Goal: Task Accomplishment & Management: Use online tool/utility

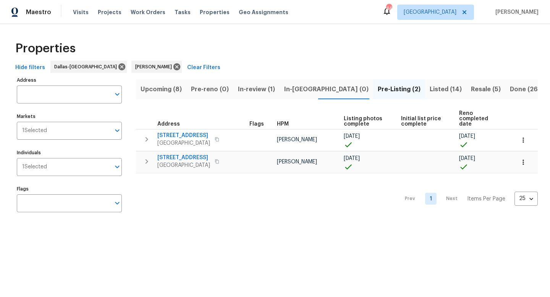
click at [160, 88] on span "Upcoming (8)" at bounding box center [160, 89] width 41 height 11
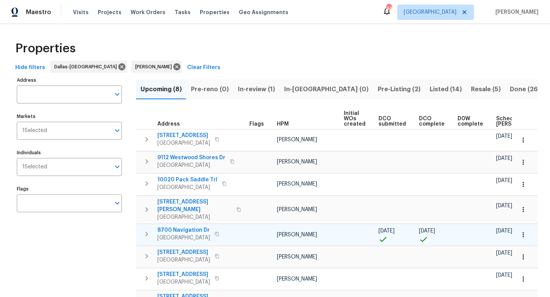
click at [179, 226] on span "8700 Navigation Dr" at bounding box center [183, 230] width 53 height 8
click at [523, 231] on icon "button" at bounding box center [523, 235] width 8 height 8
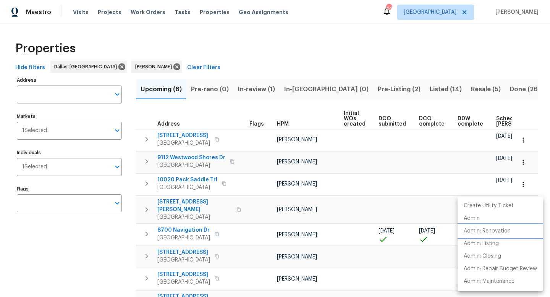
click at [505, 229] on p "Admin: Renovation" at bounding box center [486, 231] width 47 height 8
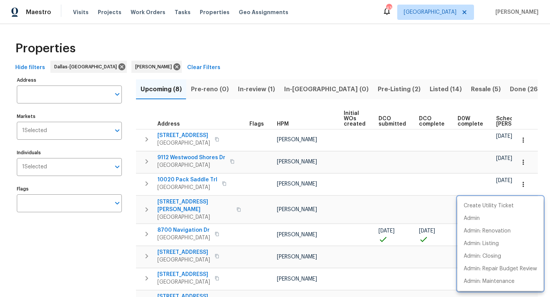
click at [344, 89] on div at bounding box center [275, 148] width 550 height 297
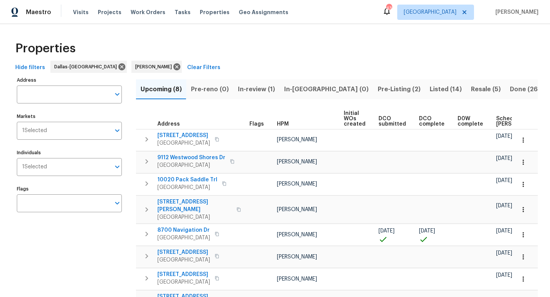
click at [378, 89] on span "Pre-Listing (2)" at bounding box center [399, 89] width 43 height 11
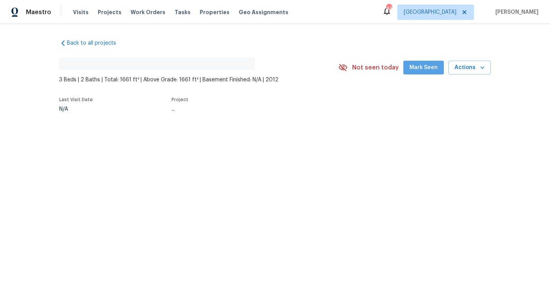
click at [427, 69] on span "Mark Seen" at bounding box center [423, 68] width 28 height 10
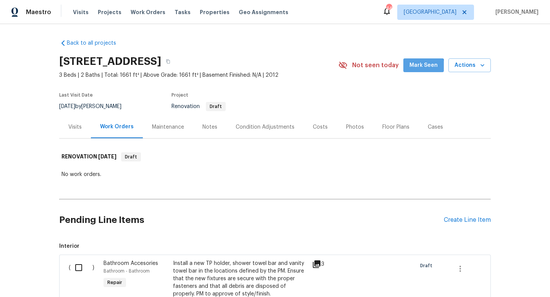
click at [419, 69] on span "Mark Seen" at bounding box center [423, 66] width 28 height 10
click at [203, 128] on div "Notes" at bounding box center [209, 127] width 15 height 8
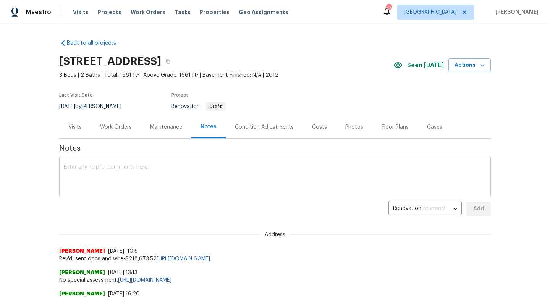
click at [93, 176] on textarea at bounding box center [275, 178] width 422 height 27
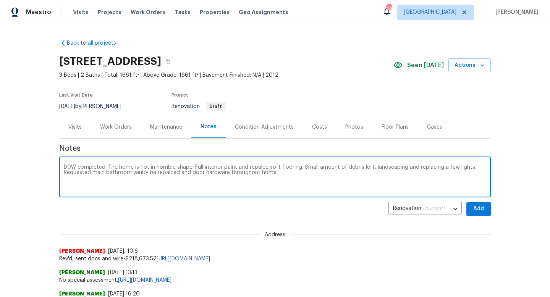
paste textarea "[URL][DOMAIN_NAME]"
click at [466, 175] on textarea "D0W completed. The home is not in horrible shape. Full interior paint and repal…" at bounding box center [275, 178] width 422 height 27
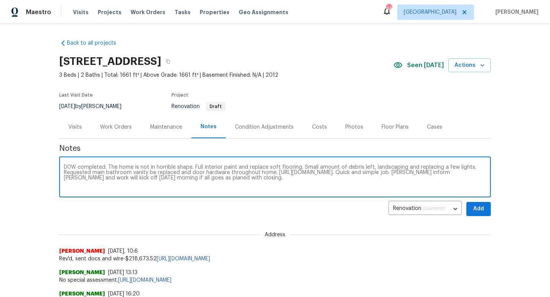
type textarea "D0W completed. The home is not in horrible shape. Full interior paint and repla…"
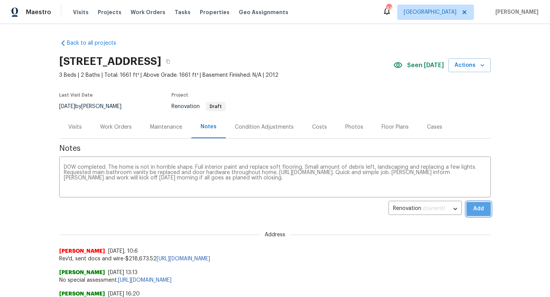
click at [476, 208] on span "Add" at bounding box center [478, 209] width 12 height 10
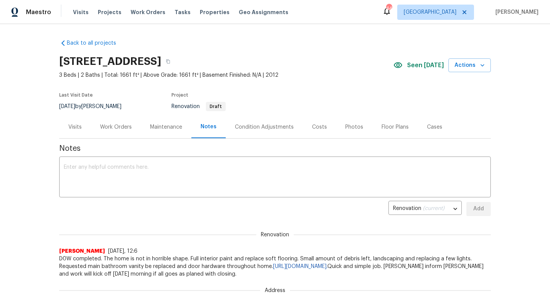
click at [113, 127] on div "Work Orders" at bounding box center [116, 127] width 32 height 8
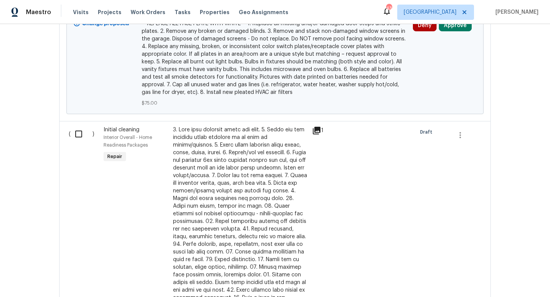
scroll to position [812, 0]
click at [81, 132] on input "checkbox" at bounding box center [82, 134] width 22 height 16
checkbox input "true"
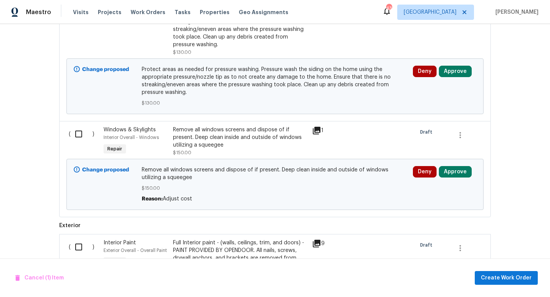
scroll to position [1726, 0]
click at [79, 125] on input "checkbox" at bounding box center [82, 133] width 22 height 16
checkbox input "true"
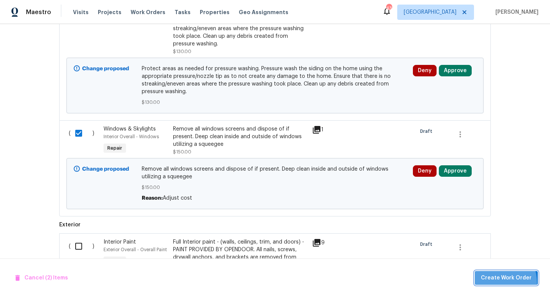
click at [494, 283] on button "Create Work Order" at bounding box center [506, 278] width 63 height 14
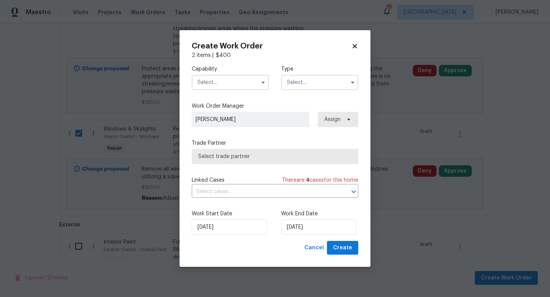
click at [228, 86] on input "text" at bounding box center [230, 82] width 77 height 15
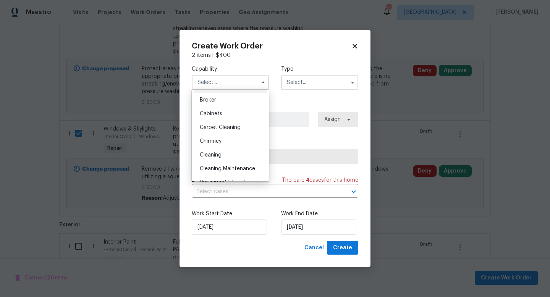
scroll to position [66, 0]
click at [222, 144] on div "Cleaning" at bounding box center [230, 143] width 73 height 14
type input "Cleaning"
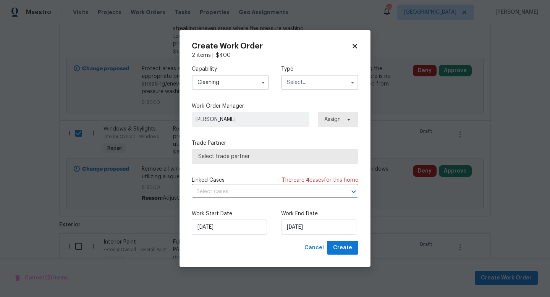
click at [311, 88] on input "text" at bounding box center [319, 82] width 77 height 15
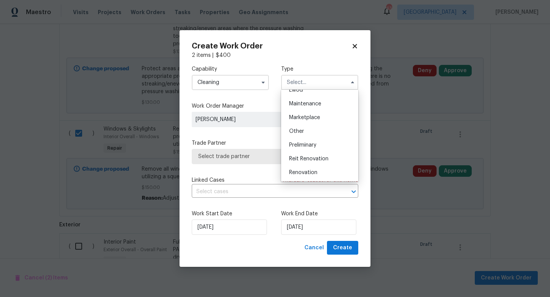
scroll to position [121, 0]
click at [303, 169] on span "Renovation" at bounding box center [303, 169] width 28 height 5
type input "Renovation"
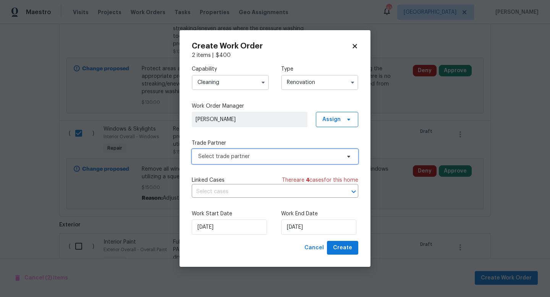
click at [228, 153] on span "Select trade partner" at bounding box center [269, 157] width 142 height 8
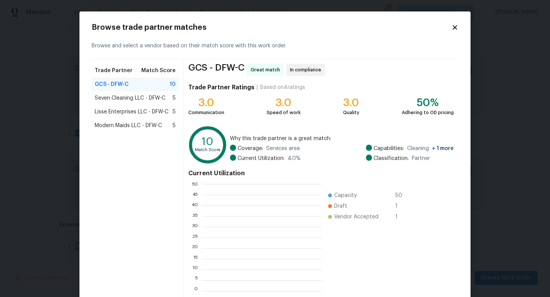
scroll to position [107, 120]
click at [136, 99] on span "Seven Cleaning LLC - DFW-C" at bounding box center [130, 98] width 71 height 8
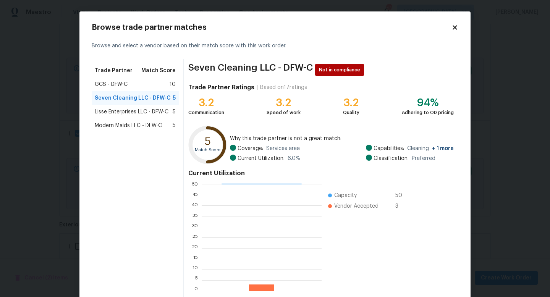
scroll to position [40, 0]
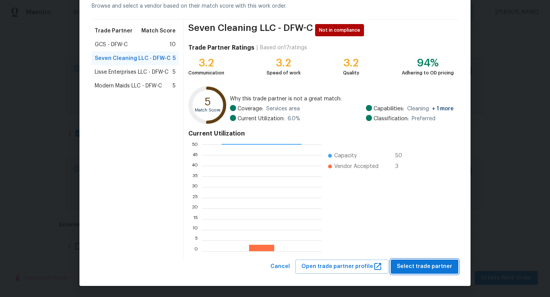
click at [427, 266] on span "Select trade partner" at bounding box center [424, 267] width 55 height 10
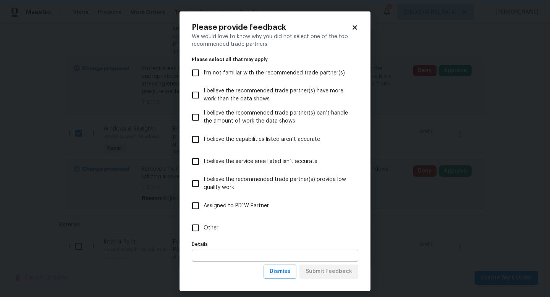
scroll to position [0, 0]
click at [280, 270] on span "Dismiss" at bounding box center [280, 272] width 21 height 10
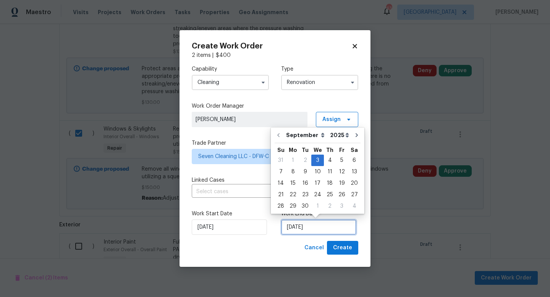
click at [295, 226] on input "[DATE]" at bounding box center [318, 227] width 75 height 15
click at [308, 170] on div "9" at bounding box center [305, 171] width 12 height 11
type input "[DATE]"
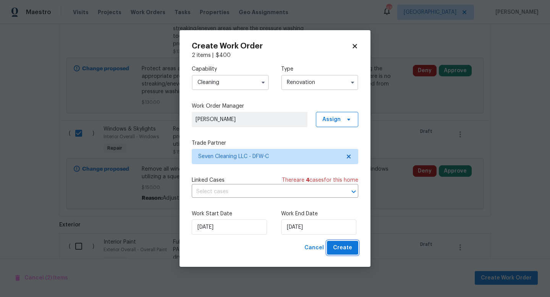
click at [341, 249] on span "Create" at bounding box center [342, 248] width 19 height 10
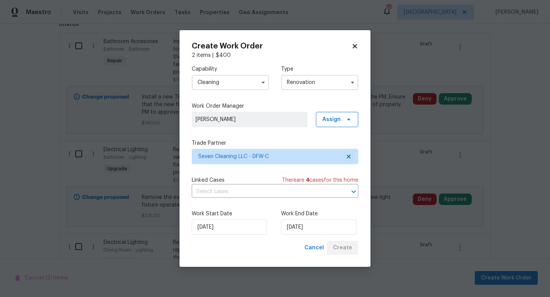
scroll to position [1481, 0]
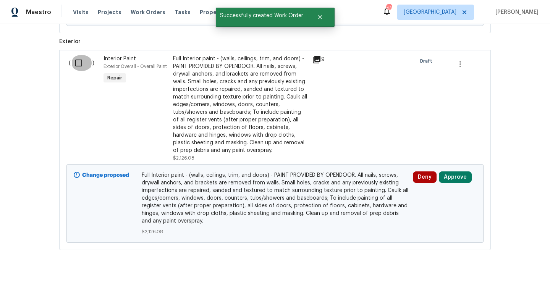
click at [76, 61] on input "checkbox" at bounding box center [82, 63] width 22 height 16
checkbox input "true"
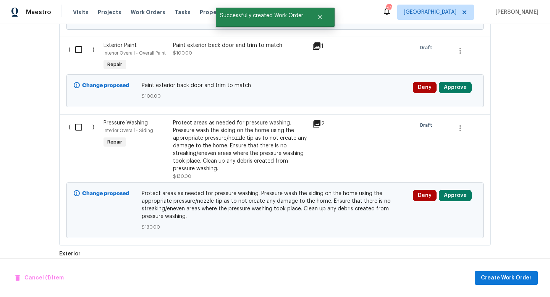
scroll to position [1258, 0]
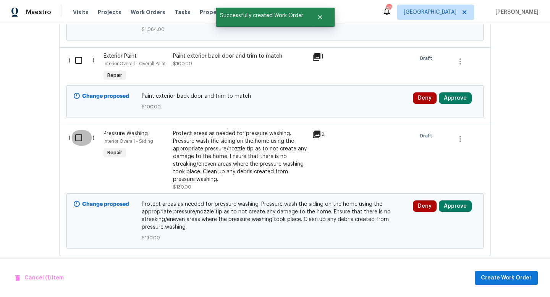
click at [81, 133] on input "checkbox" at bounding box center [82, 138] width 22 height 16
checkbox input "true"
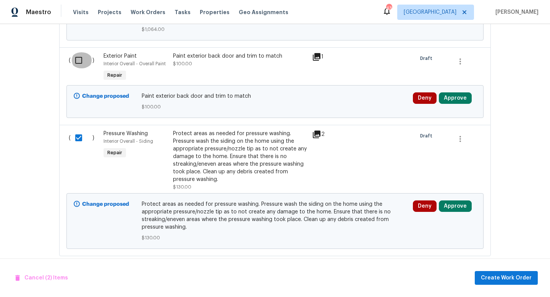
click at [78, 54] on input "checkbox" at bounding box center [82, 60] width 22 height 16
checkbox input "true"
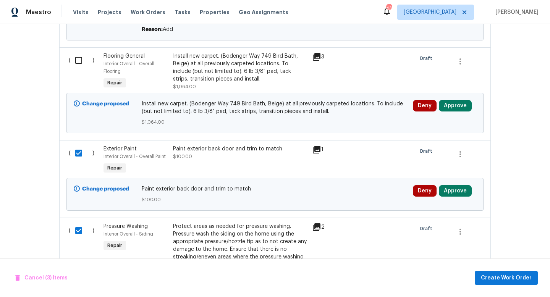
click at [78, 54] on input "checkbox" at bounding box center [82, 60] width 22 height 16
checkbox input "true"
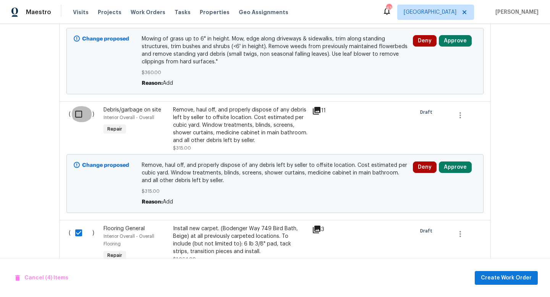
click at [79, 109] on input "checkbox" at bounding box center [82, 114] width 22 height 16
checkbox input "true"
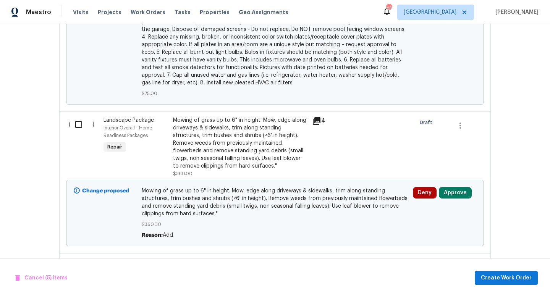
click at [79, 117] on input "checkbox" at bounding box center [82, 124] width 22 height 16
checkbox input "true"
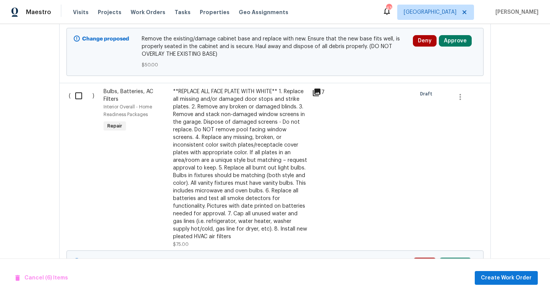
scroll to position [586, 0]
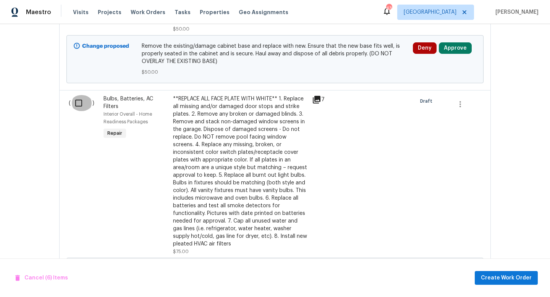
click at [76, 105] on input "checkbox" at bounding box center [82, 103] width 22 height 16
checkbox input "true"
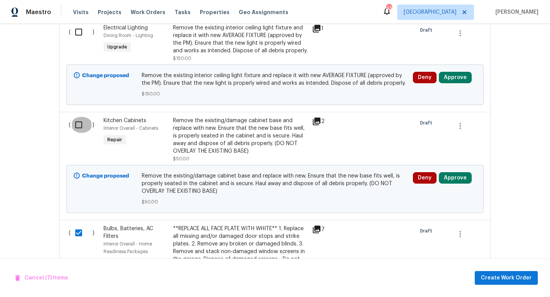
click at [79, 125] on input "checkbox" at bounding box center [82, 125] width 22 height 16
checkbox input "true"
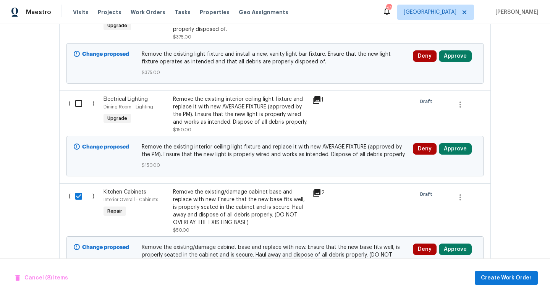
click at [77, 104] on input "checkbox" at bounding box center [82, 103] width 22 height 16
checkbox input "true"
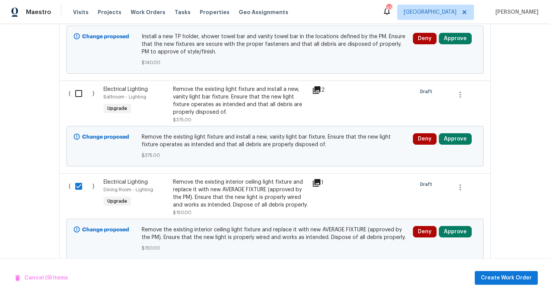
click at [78, 94] on input "checkbox" at bounding box center [82, 94] width 22 height 16
checkbox input "true"
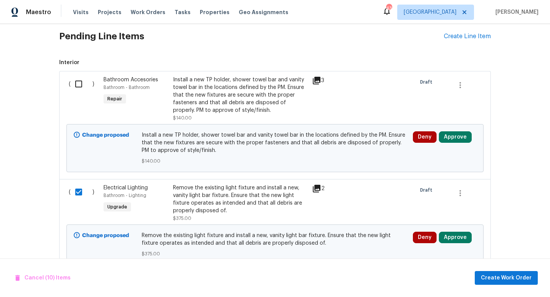
scroll to position [204, 0]
click at [80, 84] on input "checkbox" at bounding box center [82, 84] width 22 height 16
checkbox input "true"
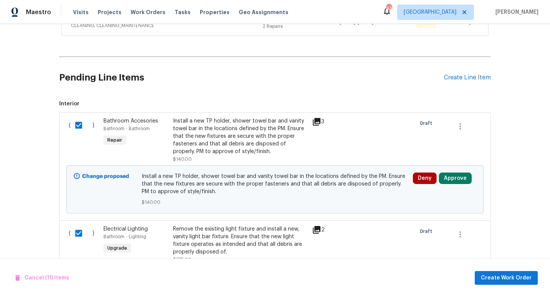
scroll to position [154, 0]
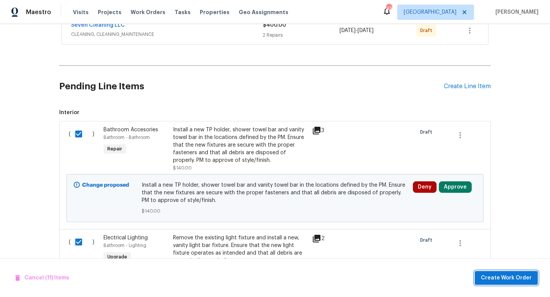
click at [508, 277] on span "Create Work Order" at bounding box center [506, 278] width 51 height 10
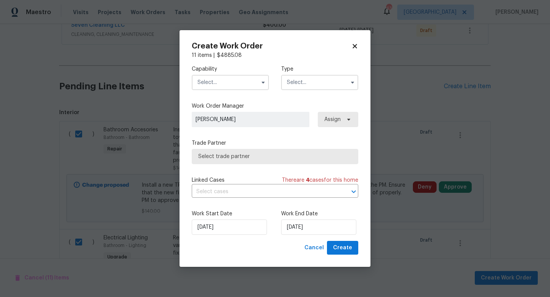
click at [253, 82] on input "text" at bounding box center [230, 82] width 77 height 15
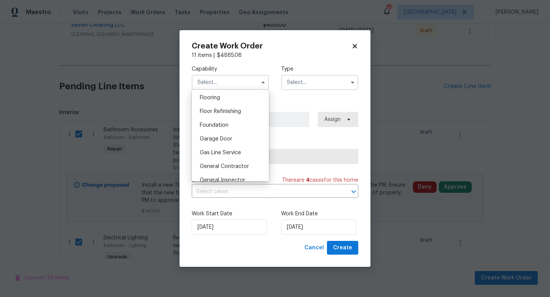
scroll to position [306, 0]
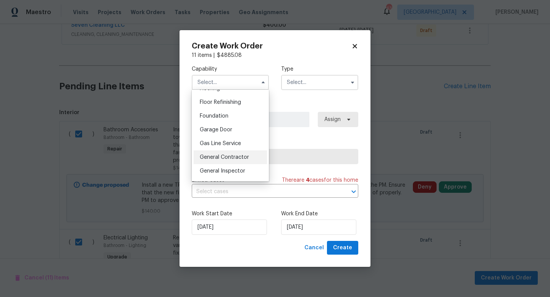
click at [233, 156] on span "General Contractor" at bounding box center [224, 157] width 49 height 5
type input "General Contractor"
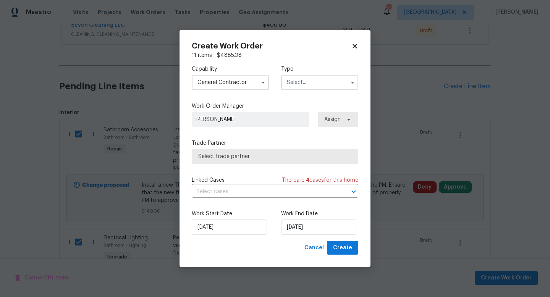
click at [318, 75] on input "text" at bounding box center [319, 82] width 77 height 15
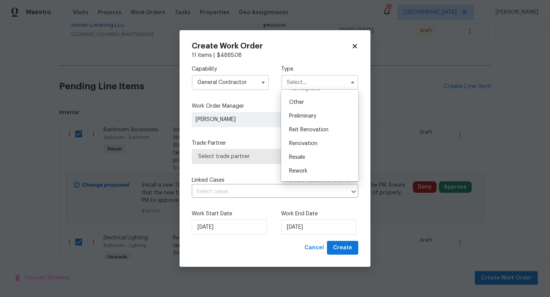
scroll to position [149, 0]
click at [302, 142] on span "Renovation" at bounding box center [303, 141] width 28 height 5
type input "Renovation"
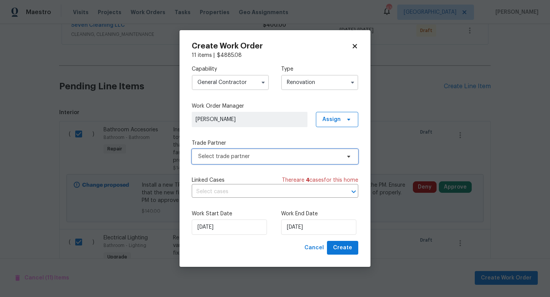
click at [235, 152] on span "Select trade partner" at bounding box center [275, 156] width 166 height 15
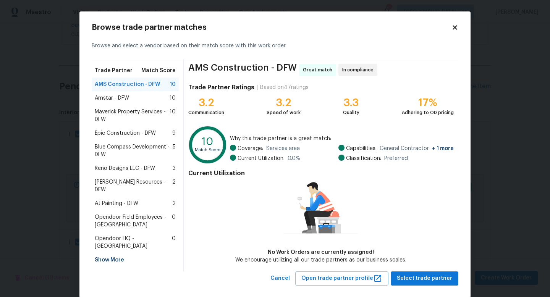
click at [105, 134] on span "Epic Construction - DFW" at bounding box center [125, 133] width 61 height 8
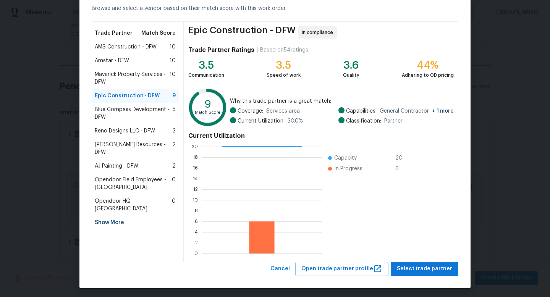
scroll to position [40, 0]
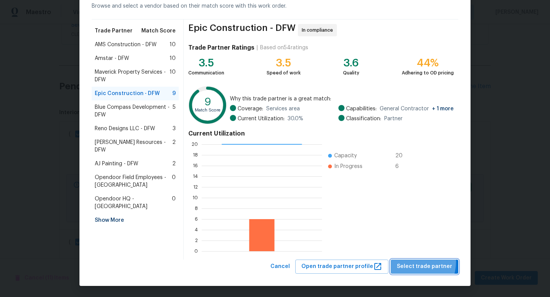
click at [411, 262] on span "Select trade partner" at bounding box center [424, 267] width 55 height 10
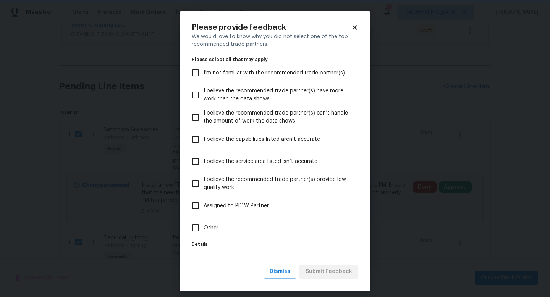
scroll to position [0, 0]
click at [281, 275] on span "Dismiss" at bounding box center [280, 272] width 21 height 10
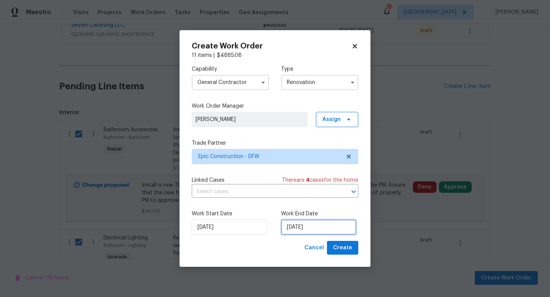
click at [296, 232] on input "[DATE]" at bounding box center [318, 227] width 75 height 15
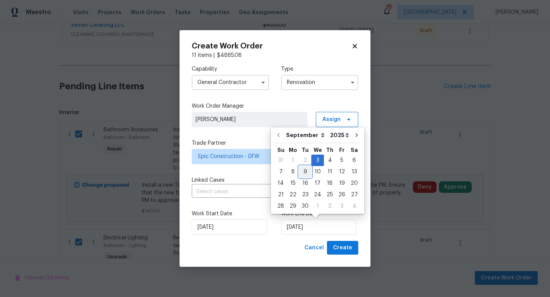
click at [302, 173] on div "9" at bounding box center [305, 171] width 12 height 11
type input "[DATE]"
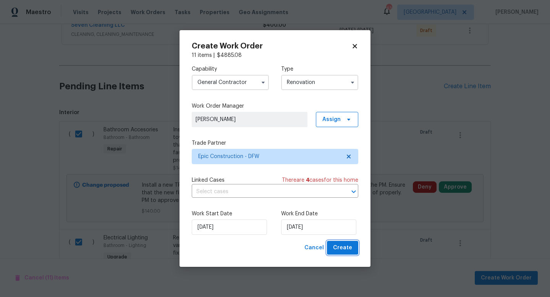
click at [341, 250] on span "Create" at bounding box center [342, 248] width 19 height 10
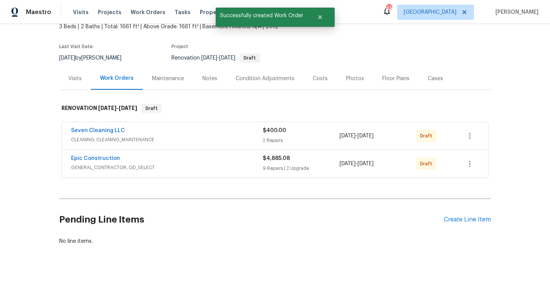
click at [315, 78] on div "Costs" at bounding box center [320, 79] width 15 height 8
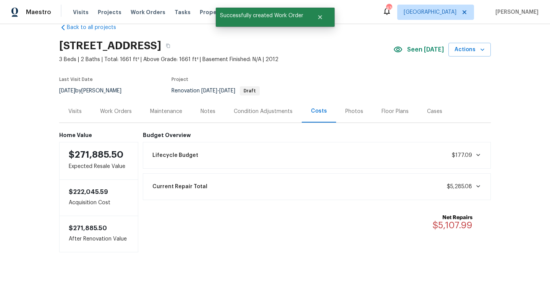
scroll to position [17, 0]
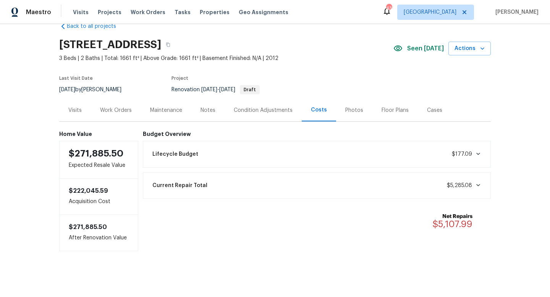
click at [121, 110] on div "Work Orders" at bounding box center [116, 111] width 32 height 8
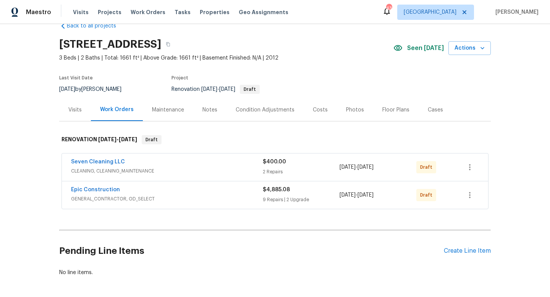
scroll to position [48, 0]
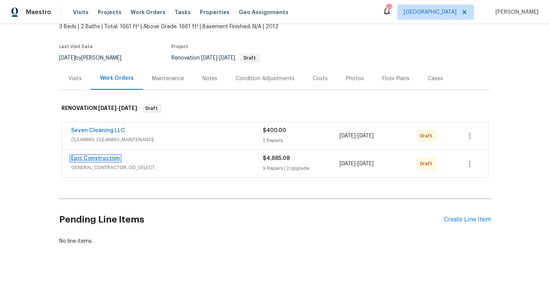
click at [100, 157] on link "Epic Construction" at bounding box center [95, 158] width 49 height 5
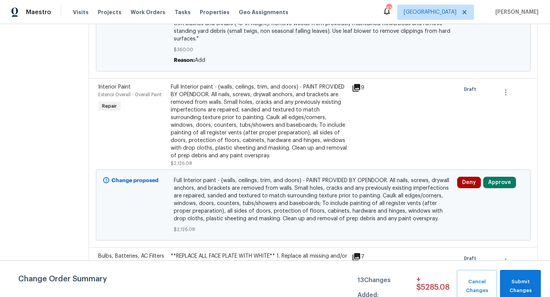
scroll to position [573, 0]
click at [177, 86] on div "Full Interior paint - (walls, ceilings, trim, and doors) - PAINT PROVIDED BY OP…" at bounding box center [259, 122] width 176 height 76
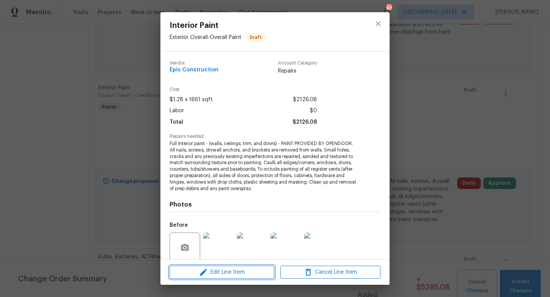
click at [192, 268] on span "Edit Line Item" at bounding box center [222, 273] width 100 height 10
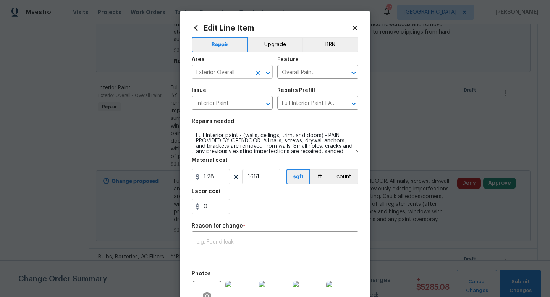
click at [223, 74] on input "Exterior Overall" at bounding box center [222, 73] width 60 height 12
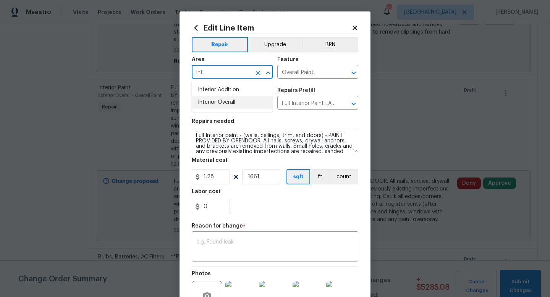
click at [223, 105] on li "Interior Overall" at bounding box center [232, 102] width 81 height 13
type input "Interior Overall"
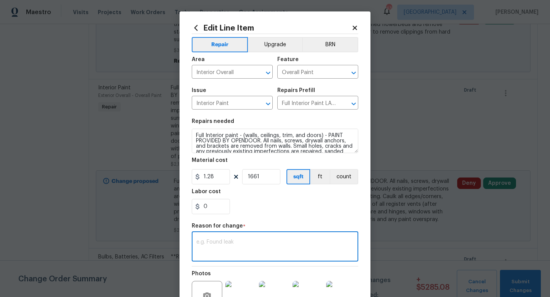
click at [268, 254] on textarea at bounding box center [274, 247] width 157 height 16
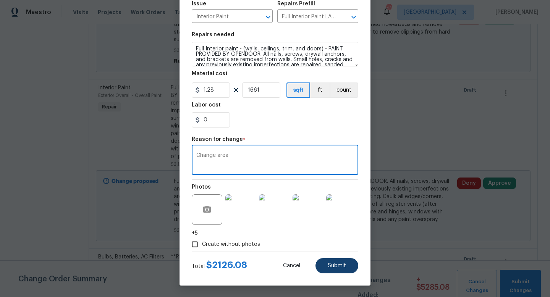
type textarea "Change area"
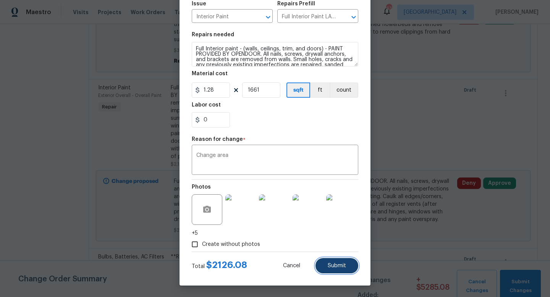
click at [350, 268] on button "Submit" at bounding box center [336, 265] width 43 height 15
type input "Exterior Overall"
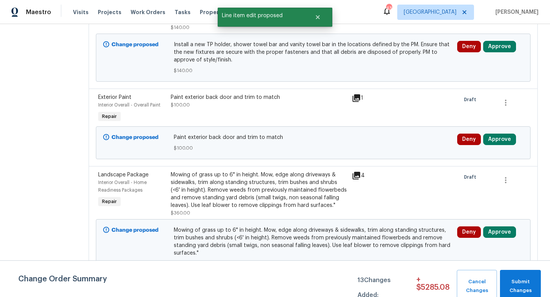
scroll to position [358, 0]
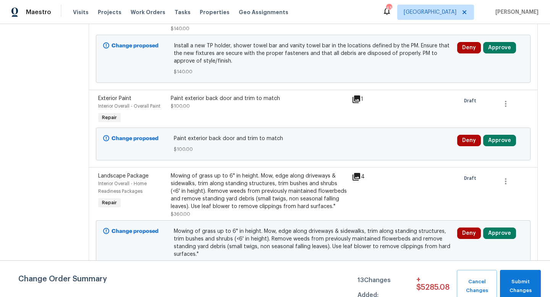
click at [174, 177] on div "Mowing of grass up to 6" in height. Mow, edge along driveways & sidewalks, trim…" at bounding box center [259, 191] width 176 height 38
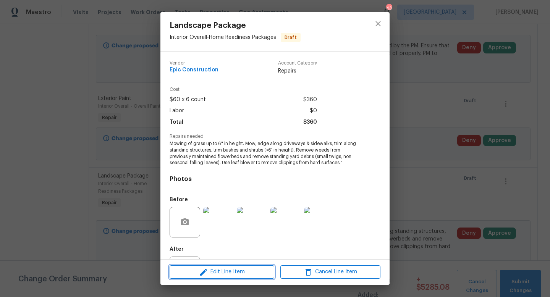
click at [182, 272] on span "Edit Line Item" at bounding box center [222, 272] width 100 height 10
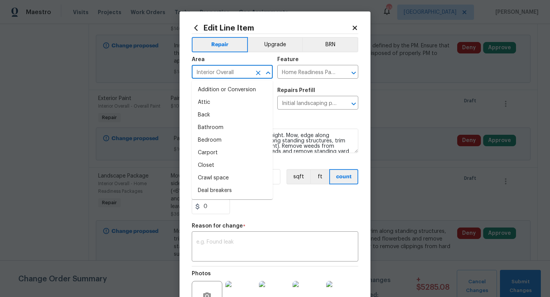
click at [228, 69] on input "Interior Overall" at bounding box center [222, 73] width 60 height 12
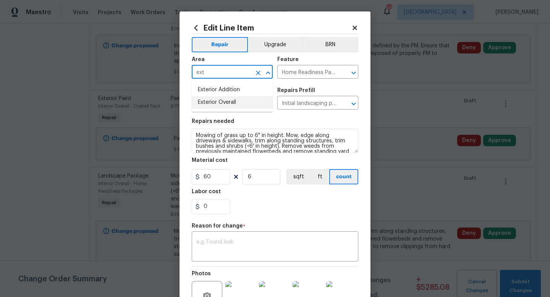
click at [224, 102] on li "Exterior Overall" at bounding box center [232, 102] width 81 height 13
type input "Exterior Overall"
click at [268, 246] on textarea at bounding box center [274, 247] width 157 height 16
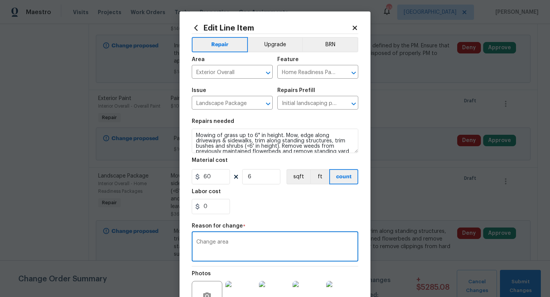
scroll to position [79, 0]
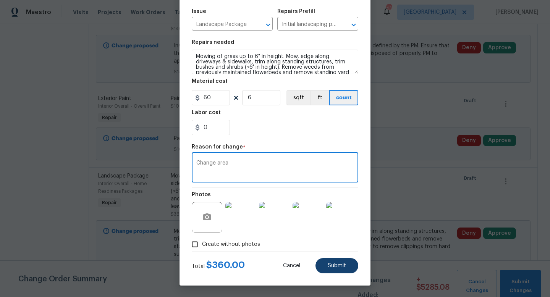
type textarea "Change area"
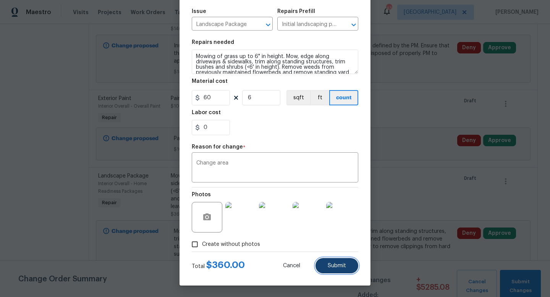
click at [346, 265] on button "Submit" at bounding box center [336, 265] width 43 height 15
type input "Interior Overall"
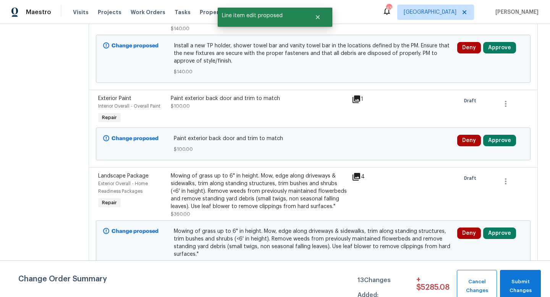
scroll to position [0, 0]
click at [516, 278] on span "Submit Changes" at bounding box center [520, 287] width 33 height 18
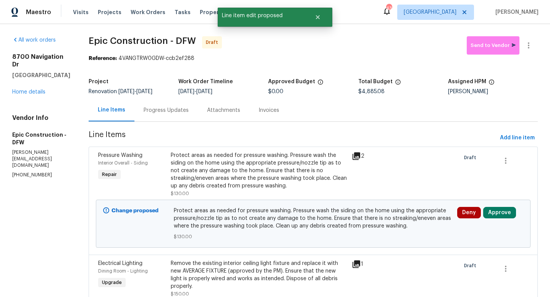
click at [37, 96] on div "[STREET_ADDRESS] Home details" at bounding box center [41, 74] width 58 height 43
click at [35, 95] on link "Home details" at bounding box center [28, 91] width 33 height 5
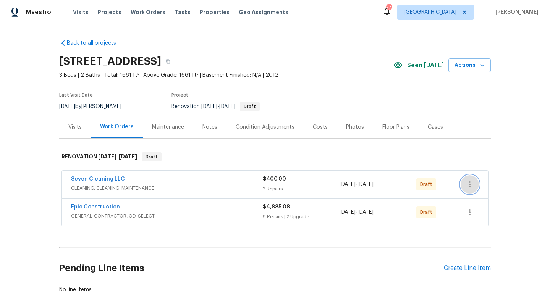
click at [475, 183] on button "button" at bounding box center [469, 184] width 18 height 18
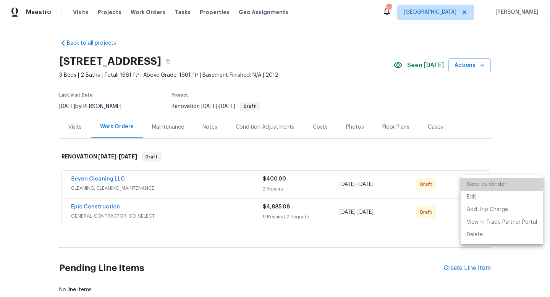
click at [494, 183] on li "Send to Vendor" at bounding box center [501, 184] width 82 height 13
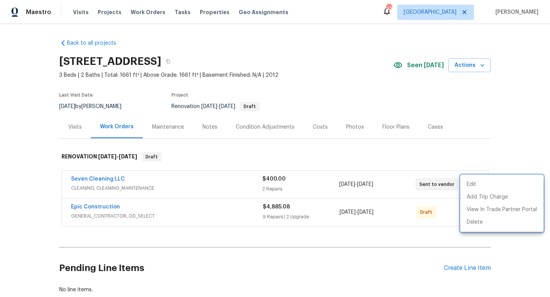
click at [401, 252] on div at bounding box center [275, 148] width 550 height 297
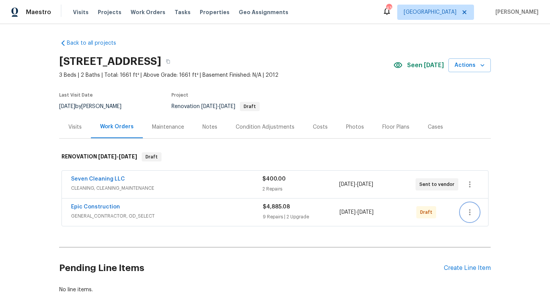
click at [471, 215] on icon "button" at bounding box center [469, 212] width 9 height 9
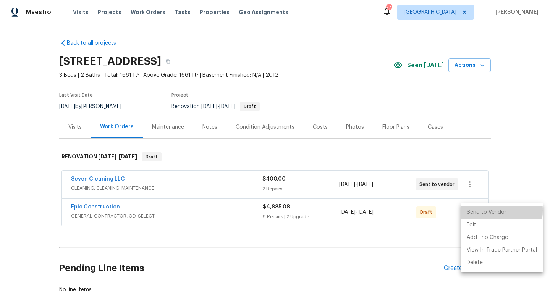
click at [474, 210] on li "Send to Vendor" at bounding box center [501, 212] width 82 height 13
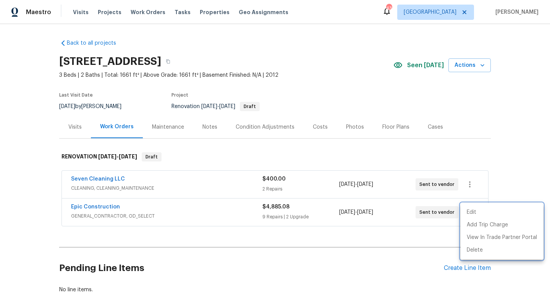
click at [372, 263] on div at bounding box center [275, 148] width 550 height 297
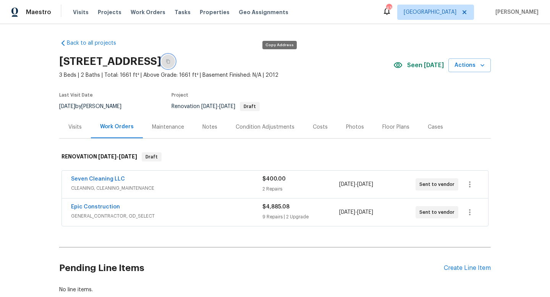
click at [170, 63] on icon "button" at bounding box center [168, 62] width 4 height 4
click at [208, 127] on div "Notes" at bounding box center [209, 127] width 15 height 8
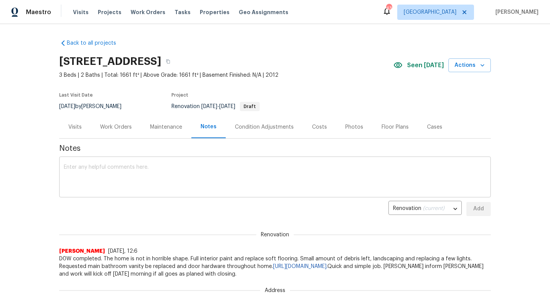
click at [139, 182] on textarea at bounding box center [275, 178] width 422 height 27
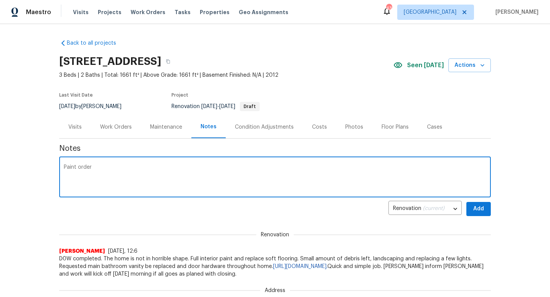
paste textarea "[URL][DOMAIN_NAME]"
type textarea "Paint order [URL][DOMAIN_NAME]"
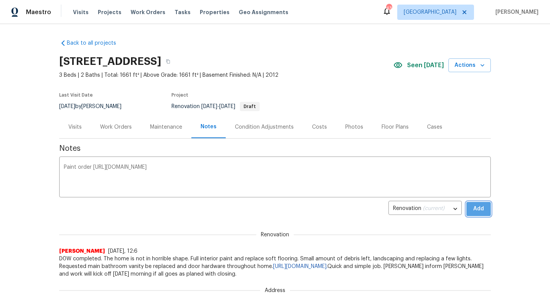
click at [478, 208] on span "Add" at bounding box center [478, 209] width 12 height 10
